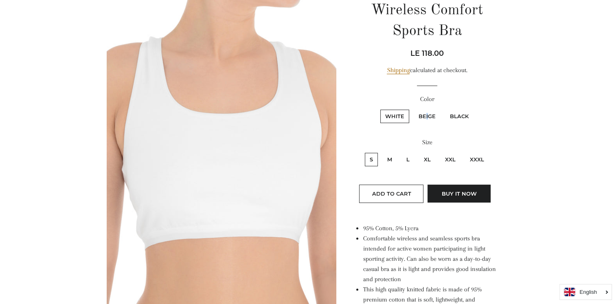
click at [427, 116] on label "Beige" at bounding box center [427, 116] width 27 height 13
drag, startPoint x: 427, startPoint y: 116, endPoint x: 455, endPoint y: 115, distance: 28.5
click at [455, 115] on label "Black" at bounding box center [459, 116] width 29 height 13
click at [399, 113] on label "White" at bounding box center [394, 116] width 29 height 13
click at [380, 109] on input "White" at bounding box center [379, 108] width 0 height 0
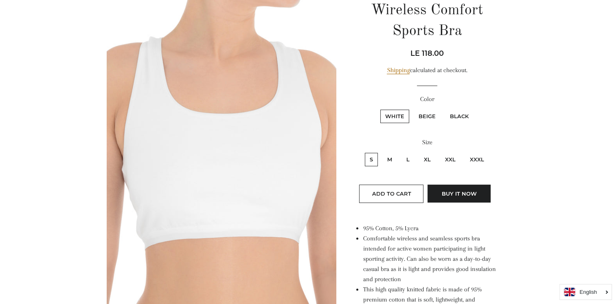
click at [430, 113] on label "Beige" at bounding box center [427, 116] width 27 height 13
click at [413, 109] on input "Beige" at bounding box center [413, 108] width 0 height 0
radio input "true"
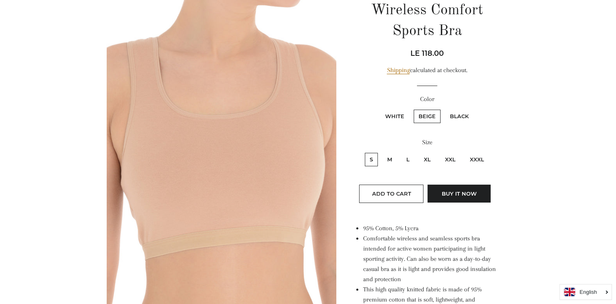
click at [455, 115] on label "Black" at bounding box center [459, 116] width 29 height 13
click at [444, 109] on input "Black" at bounding box center [444, 108] width 0 height 0
radio input "true"
